Goal: Transaction & Acquisition: Download file/media

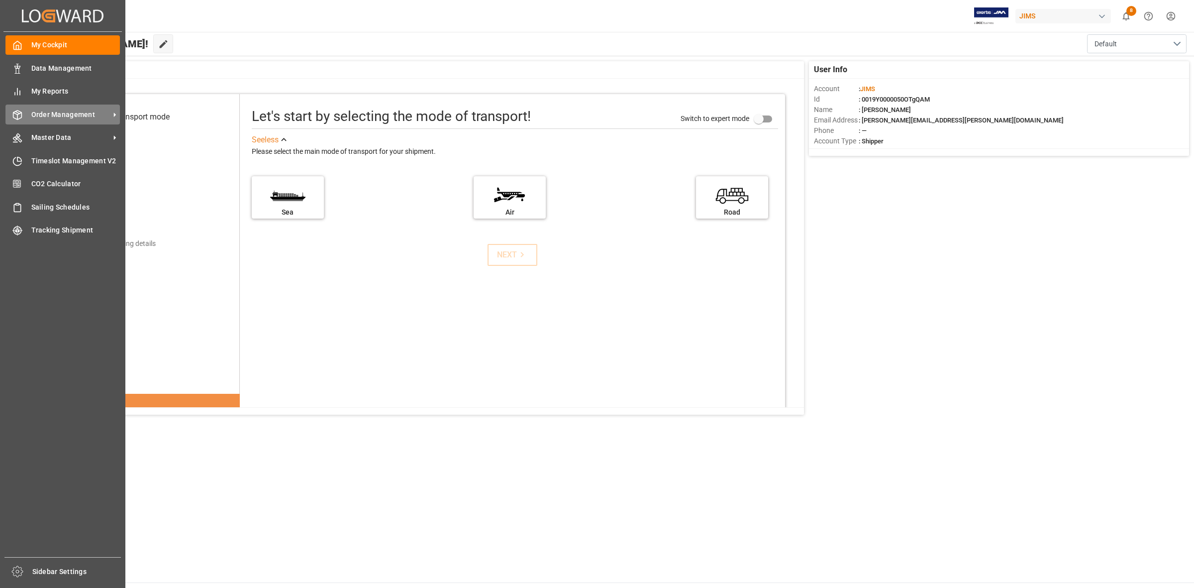
click at [31, 117] on span "Order Management" at bounding box center [70, 114] width 79 height 10
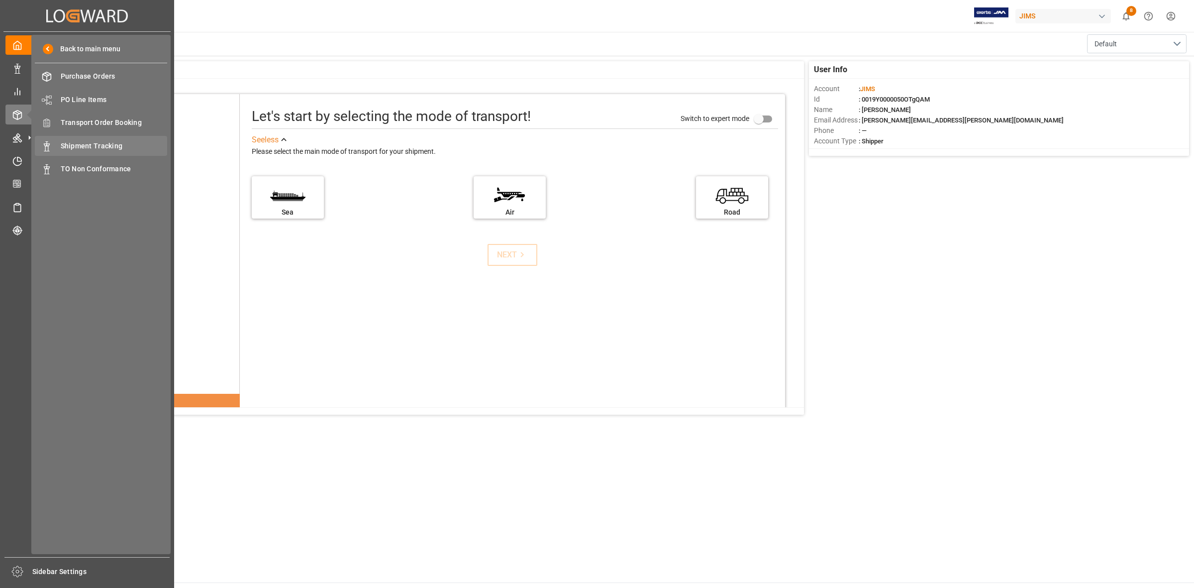
click at [78, 144] on span "Shipment Tracking" at bounding box center [114, 146] width 107 height 10
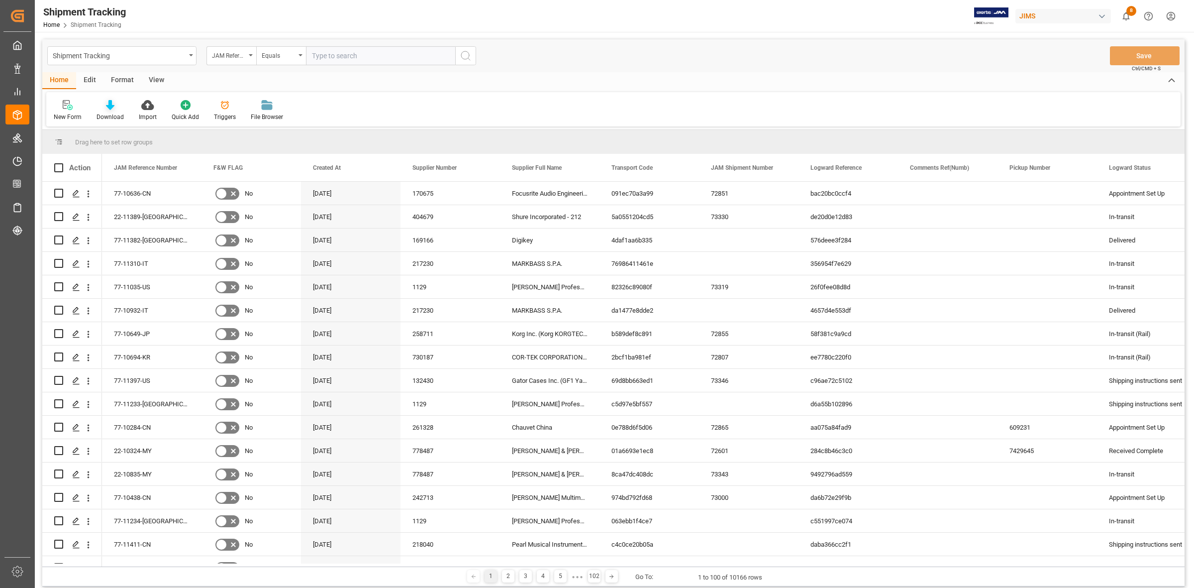
click at [103, 109] on div at bounding box center [110, 105] width 27 height 10
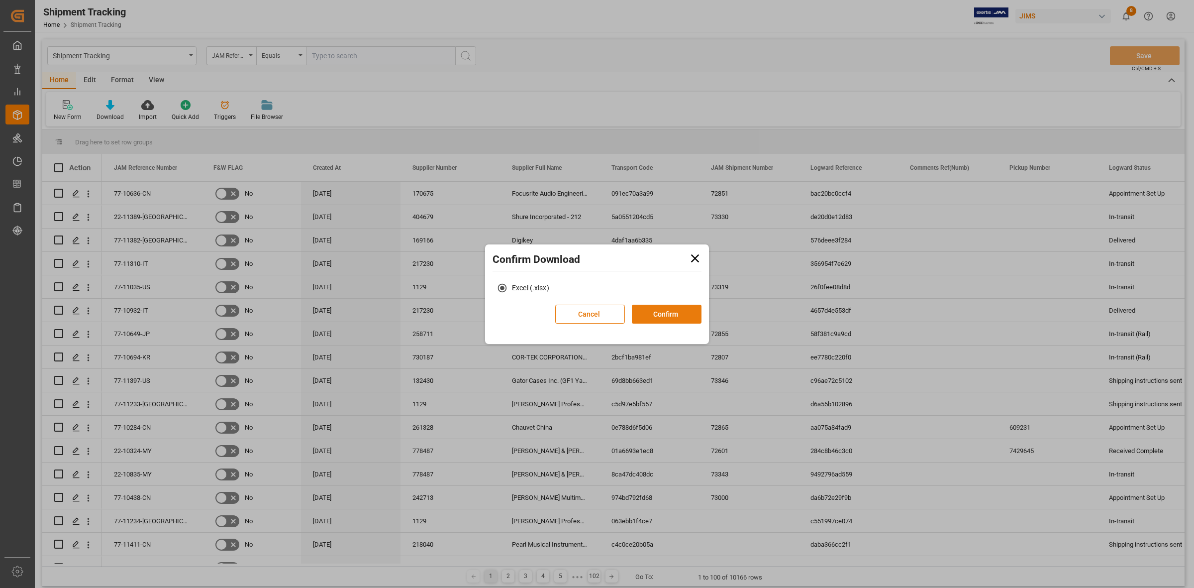
click at [691, 314] on button "Confirm" at bounding box center [667, 314] width 70 height 19
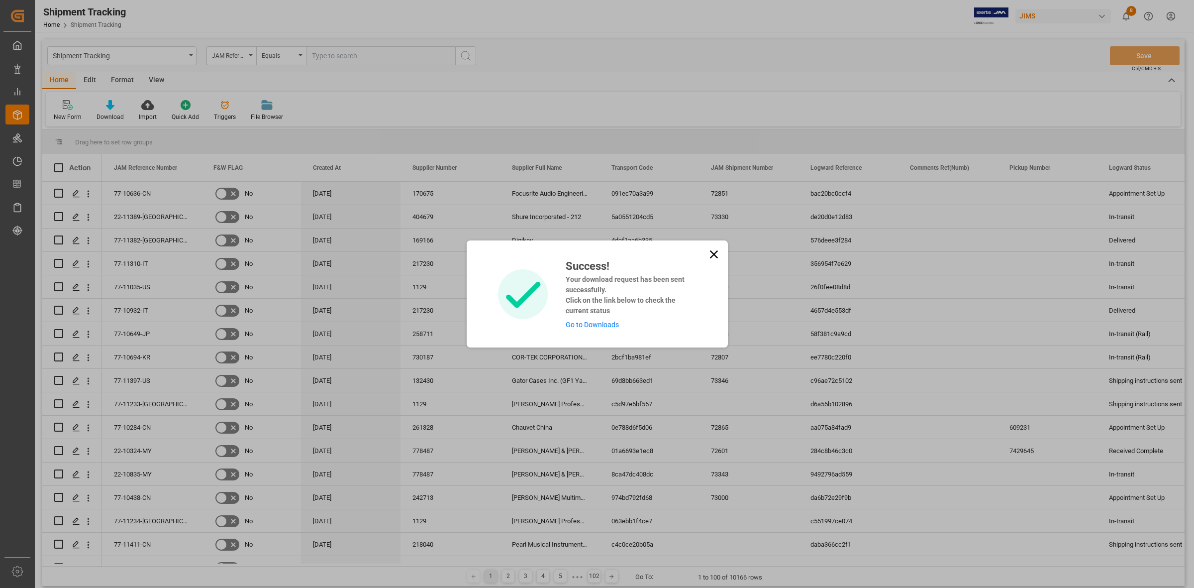
click at [609, 325] on link "Go to Downloads" at bounding box center [592, 325] width 53 height 8
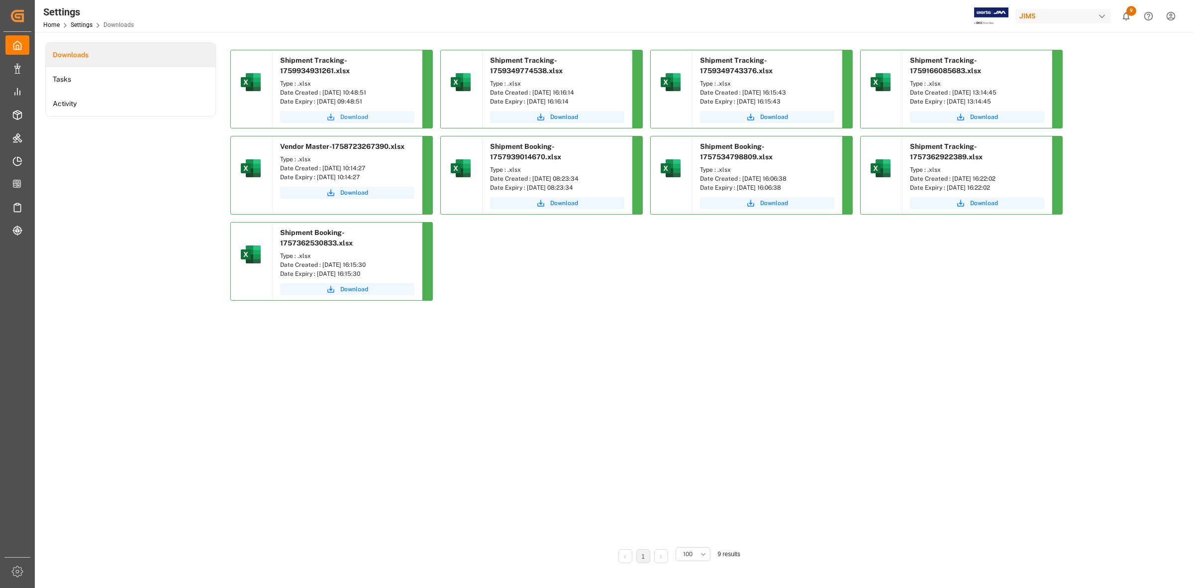
click at [354, 114] on span "Download" at bounding box center [354, 116] width 28 height 9
